Goal: Find specific page/section: Find specific page/section

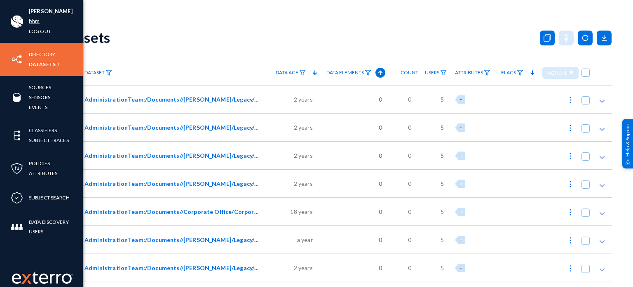
click at [35, 22] on link "bhm" at bounding box center [34, 20] width 11 height 9
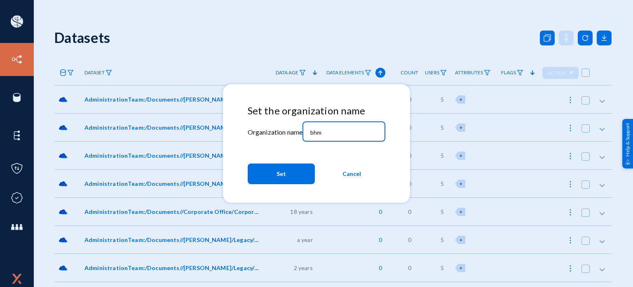
click at [363, 129] on input "bhm" at bounding box center [346, 132] width 71 height 7
type input "tandl"
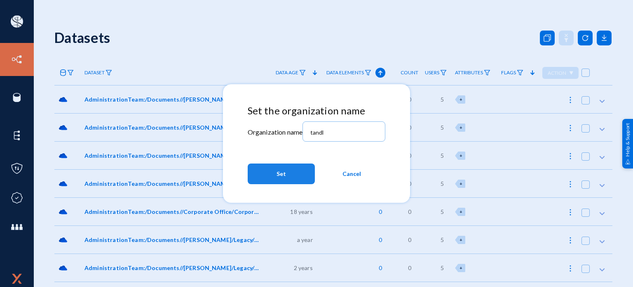
click at [290, 178] on button "Set" at bounding box center [281, 173] width 67 height 21
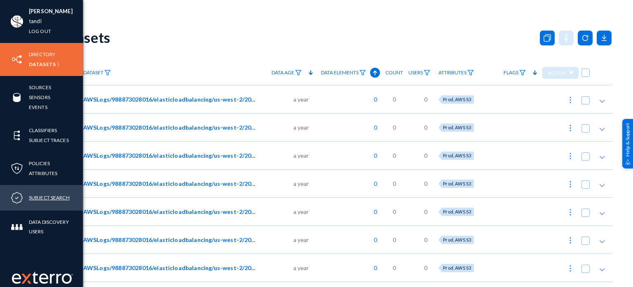
click at [41, 198] on link "Subject Search" at bounding box center [49, 197] width 41 height 9
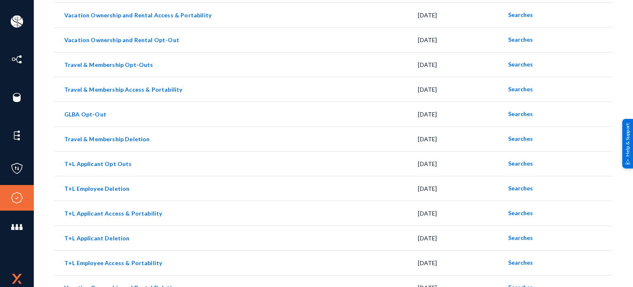
scroll to position [261, 0]
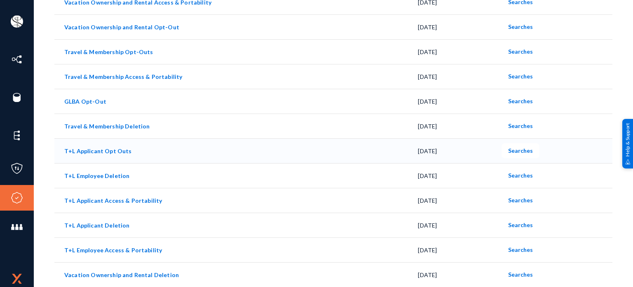
click at [121, 150] on link "T+L Applicant Opt Outs" at bounding box center [98, 150] width 68 height 7
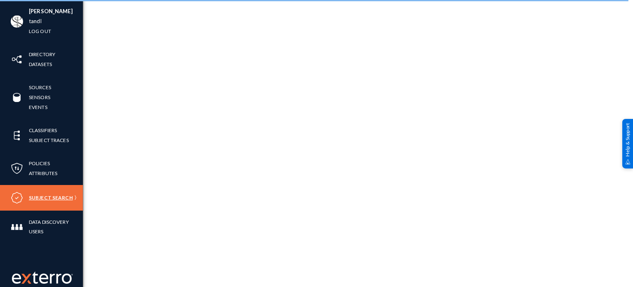
click at [34, 196] on link "Subject Search" at bounding box center [51, 197] width 44 height 9
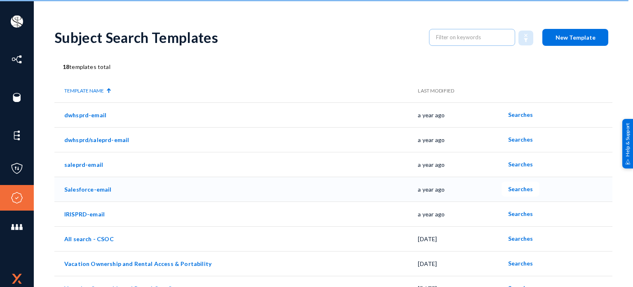
scroll to position [261, 0]
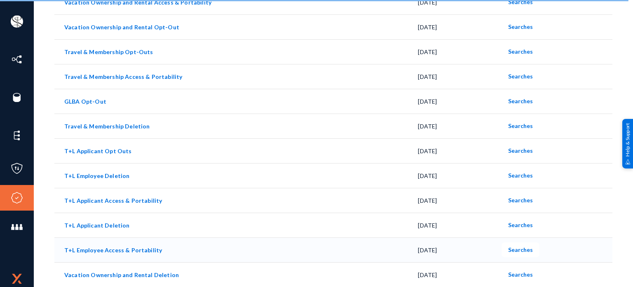
click at [108, 247] on link "T+L Employee Access & Portability" at bounding box center [113, 249] width 98 height 7
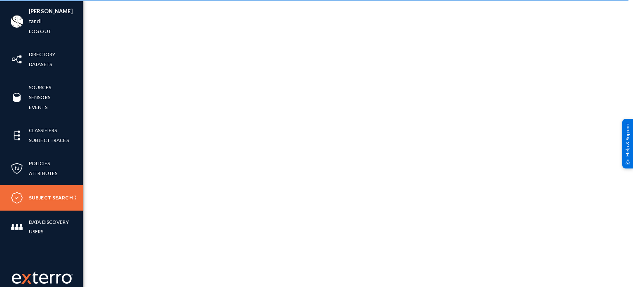
click at [29, 198] on link "Subject Search" at bounding box center [51, 197] width 44 height 9
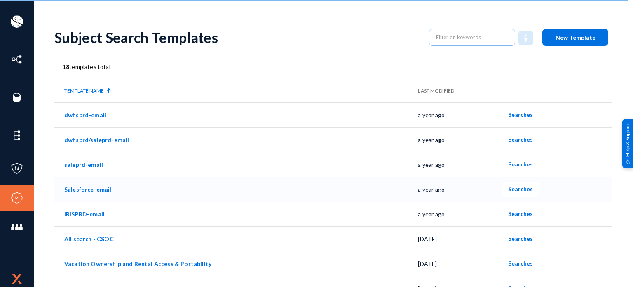
scroll to position [261, 0]
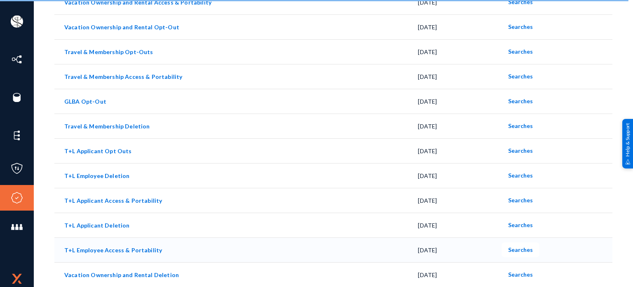
click at [117, 248] on link "T+L Employee Access & Portability" at bounding box center [113, 249] width 98 height 7
